Goal: Information Seeking & Learning: Find specific page/section

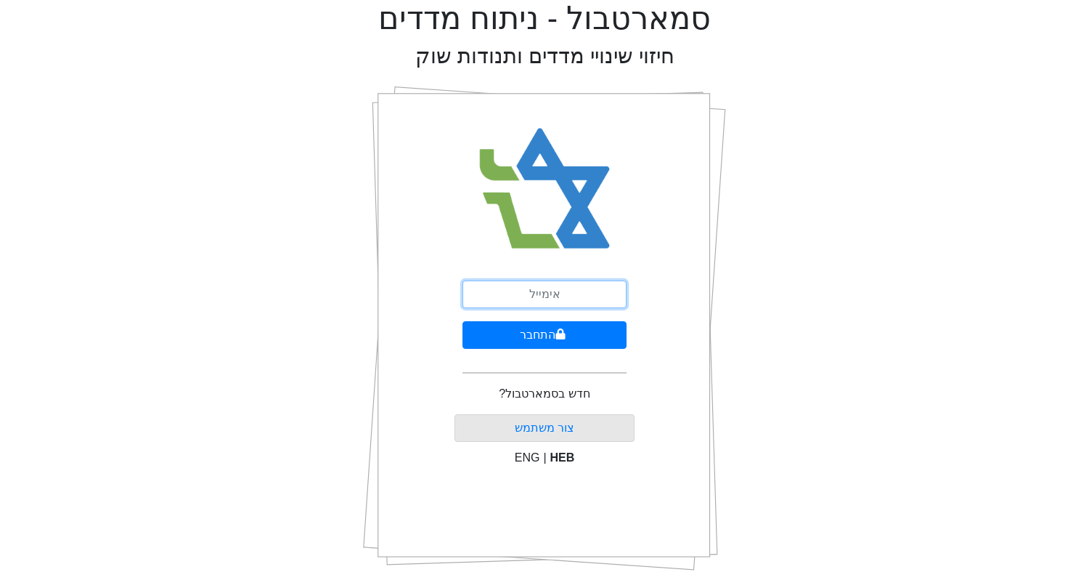
click at [519, 297] on input "email" at bounding box center [545, 294] width 164 height 28
click at [535, 291] on input "email" at bounding box center [545, 294] width 164 height 28
type input "[EMAIL_ADDRESS][DOMAIN_NAME]"
click at [463, 321] on button "התחבר" at bounding box center [545, 335] width 164 height 28
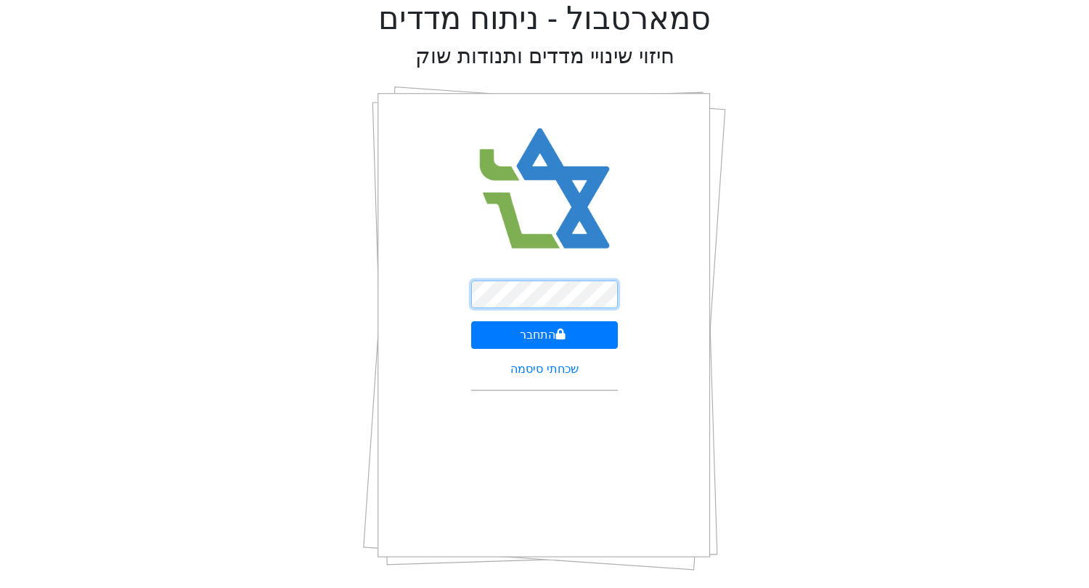
click at [471, 321] on button "התחבר" at bounding box center [544, 335] width 147 height 28
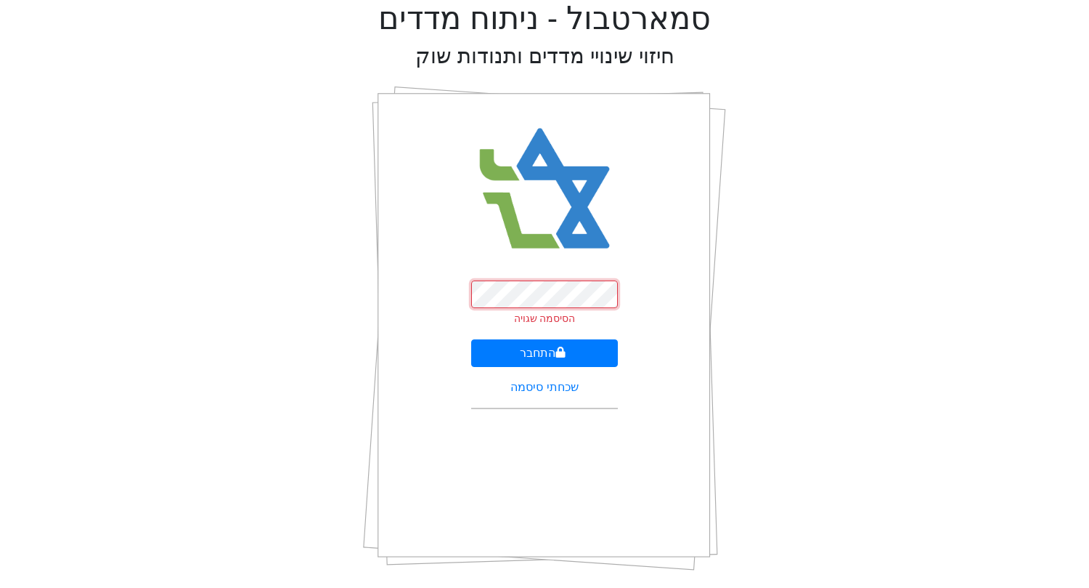
click at [471, 339] on button "התחבר" at bounding box center [544, 353] width 147 height 28
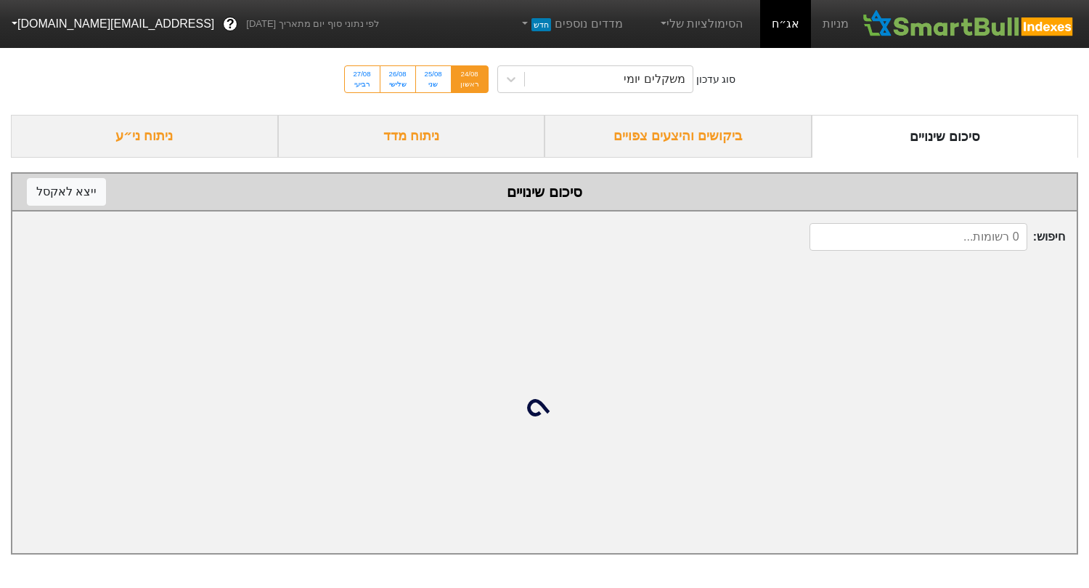
click at [691, 133] on div "ביקושים והיצעים צפויים" at bounding box center [678, 136] width 267 height 43
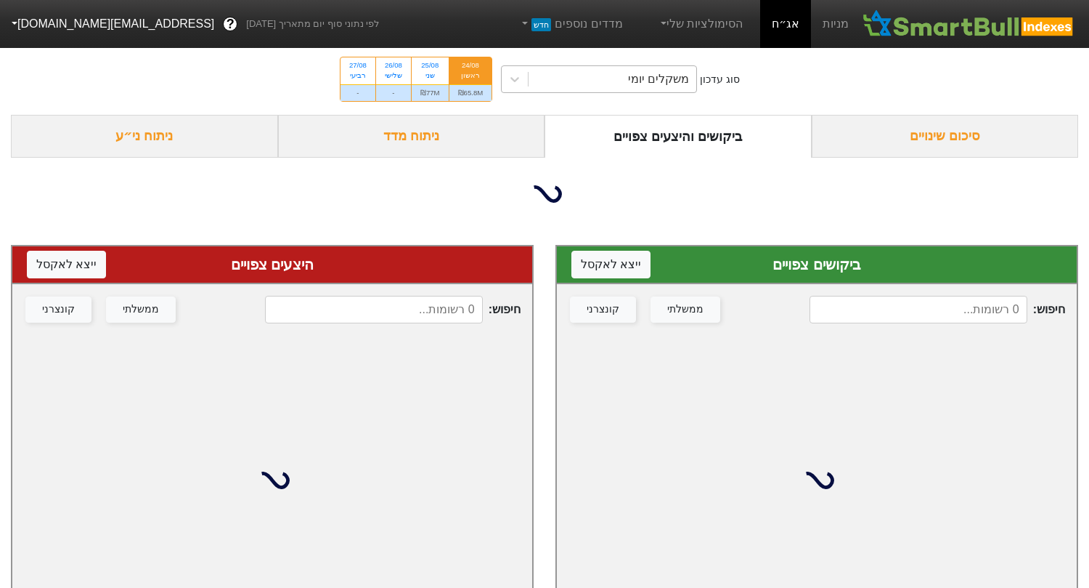
click at [649, 81] on div "משקלים יומי" at bounding box center [658, 78] width 61 height 17
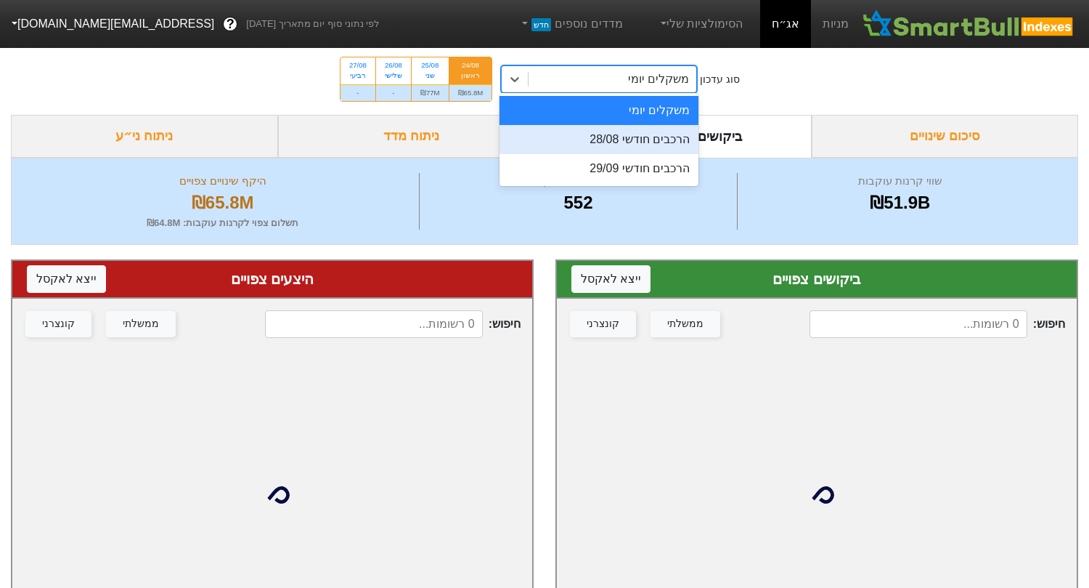
click at [636, 145] on div "הרכבים חודשי 28/08" at bounding box center [599, 139] width 199 height 29
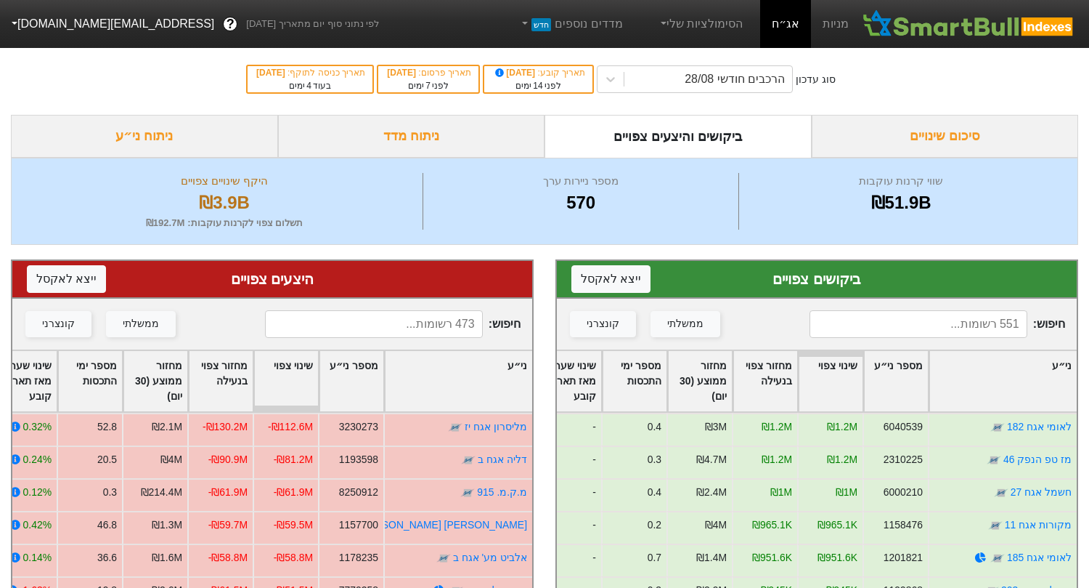
click at [432, 319] on input at bounding box center [374, 324] width 218 height 28
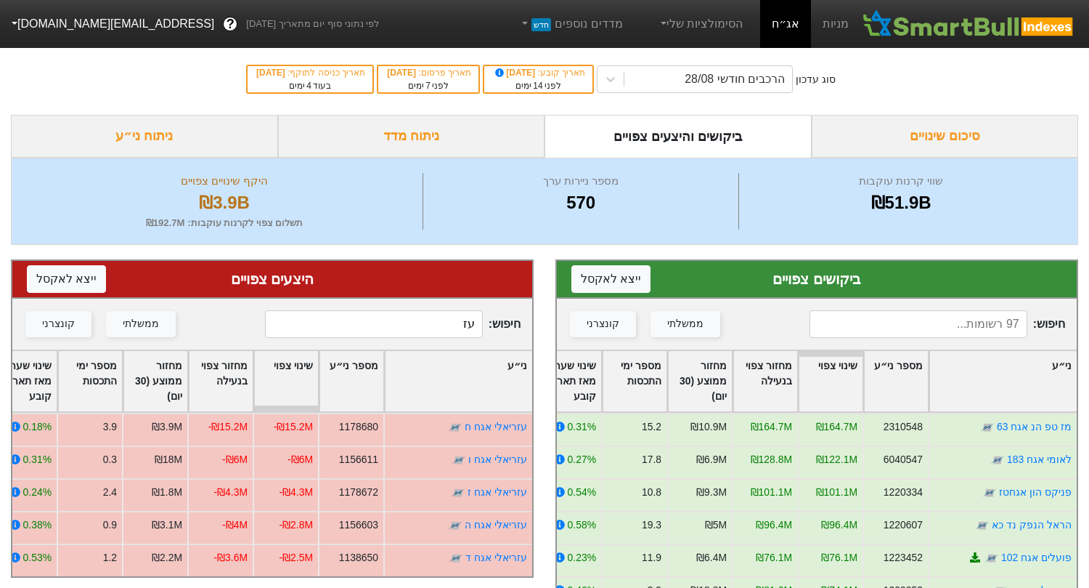
type input "עז"
